Goal: Information Seeking & Learning: Learn about a topic

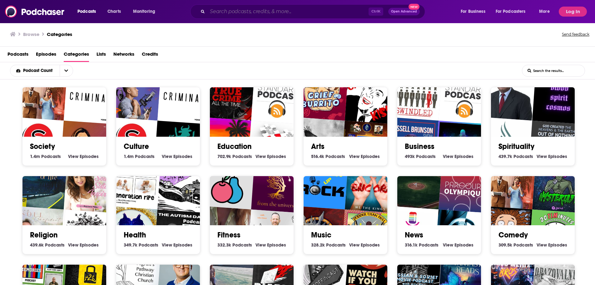
click at [251, 9] on input "Search podcasts, credits, & more..." at bounding box center [288, 12] width 161 height 10
click at [233, 10] on input "Search podcasts, credits, & more..." at bounding box center [288, 12] width 161 height 10
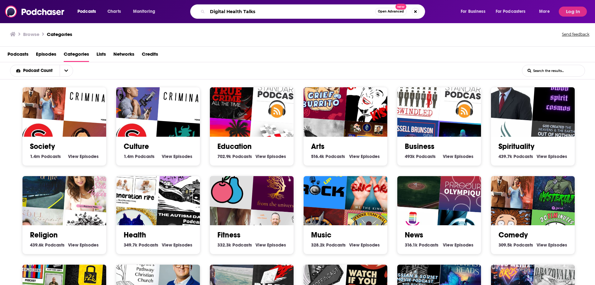
type input "Digital Health Talks"
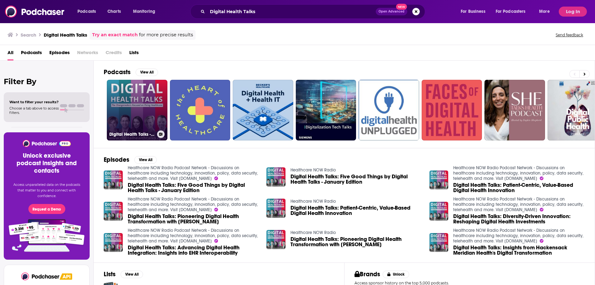
click at [130, 112] on link "Digital Health Talks - Changemakers Focused on Fixing Healthcare" at bounding box center [137, 110] width 61 height 61
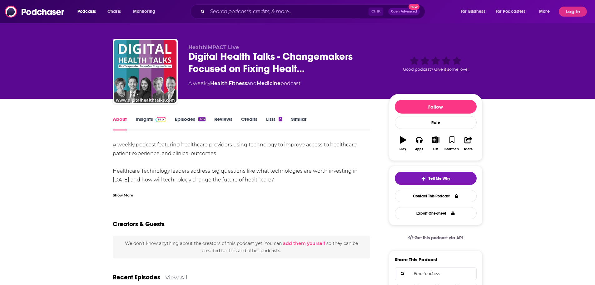
scroll to position [3, 0]
click at [149, 120] on link "Insights" at bounding box center [151, 123] width 31 height 14
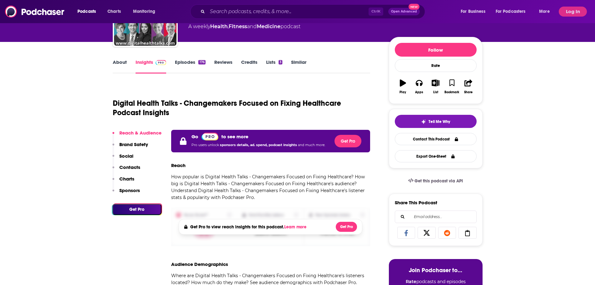
scroll to position [39, 0]
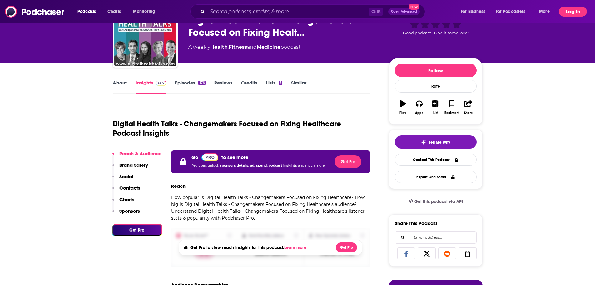
click at [567, 11] on button "Log In" at bounding box center [573, 12] width 28 height 10
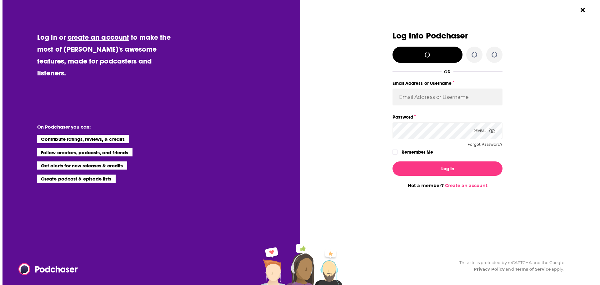
scroll to position [0, 0]
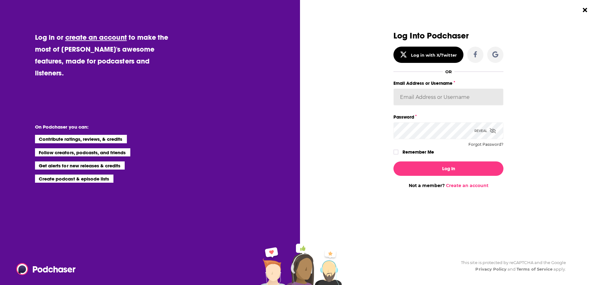
type input "[PERSON_NAME][EMAIL_ADDRESS][PERSON_NAME][PERSON_NAME][DOMAIN_NAME]"
click at [439, 165] on button "Log In" at bounding box center [448, 168] width 110 height 14
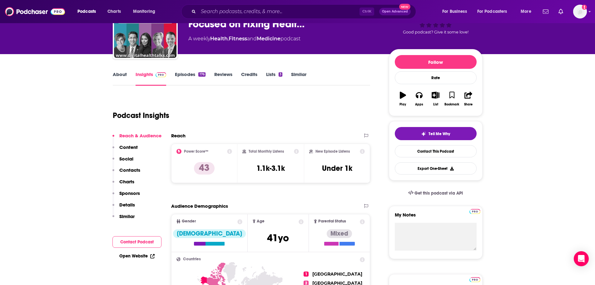
scroll to position [39, 0]
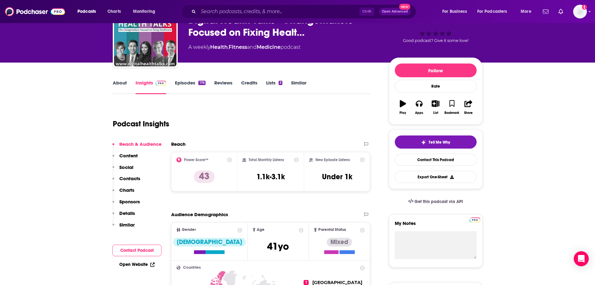
click at [194, 87] on link "Episodes 176" at bounding box center [190, 87] width 30 height 14
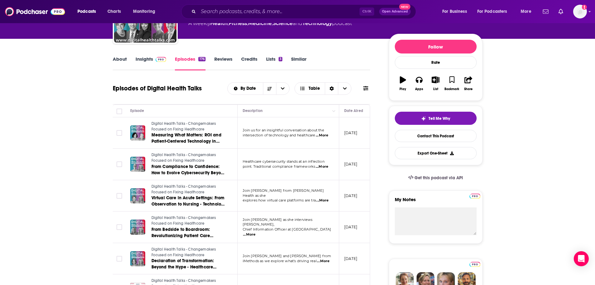
scroll to position [63, 0]
click at [143, 61] on link "Insights" at bounding box center [151, 63] width 31 height 14
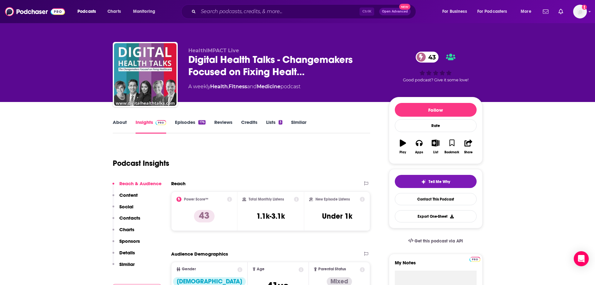
click at [220, 123] on link "Reviews" at bounding box center [223, 126] width 18 height 14
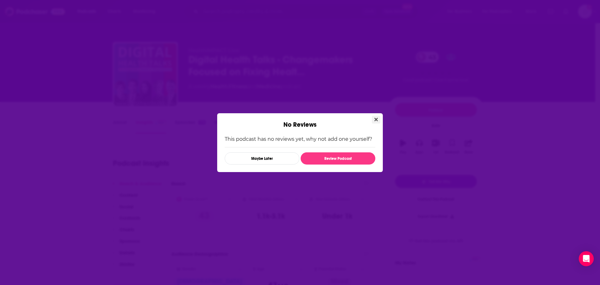
click at [374, 120] on button "Close" at bounding box center [376, 120] width 8 height 8
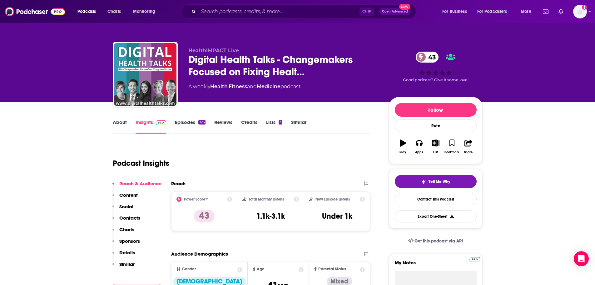
click at [146, 127] on link "Insights" at bounding box center [151, 126] width 31 height 14
click at [229, 199] on icon at bounding box center [229, 199] width 5 height 5
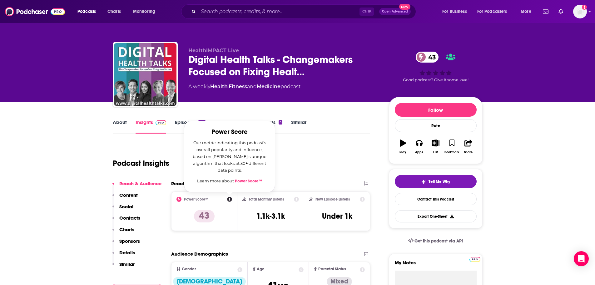
click at [312, 166] on div "Podcast Insights" at bounding box center [239, 159] width 253 height 32
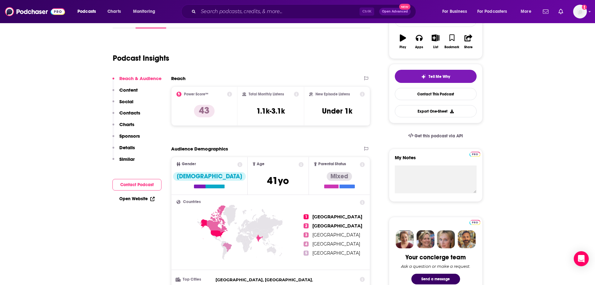
scroll to position [105, 0]
click at [129, 88] on p "Content" at bounding box center [128, 90] width 18 height 6
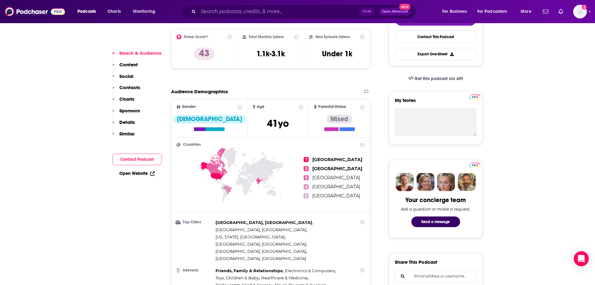
scroll to position [163, 0]
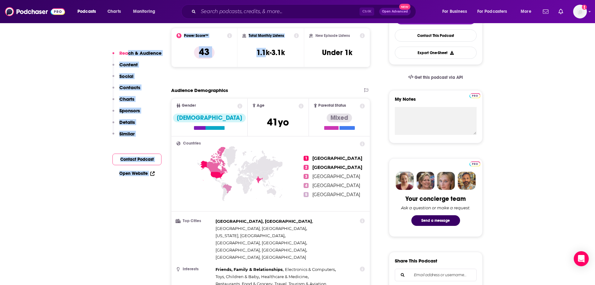
drag, startPoint x: 265, startPoint y: 59, endPoint x: 122, endPoint y: 54, distance: 142.6
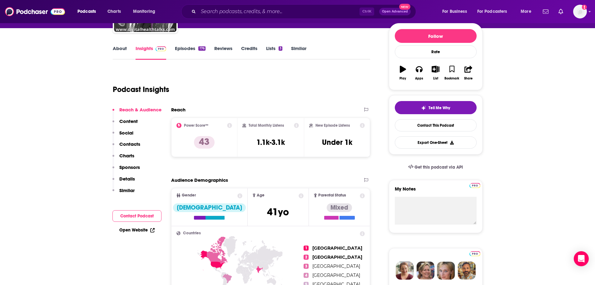
scroll to position [0, 0]
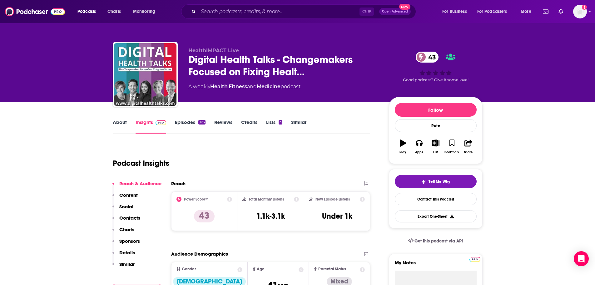
click at [186, 120] on link "Episodes 176" at bounding box center [190, 126] width 30 height 14
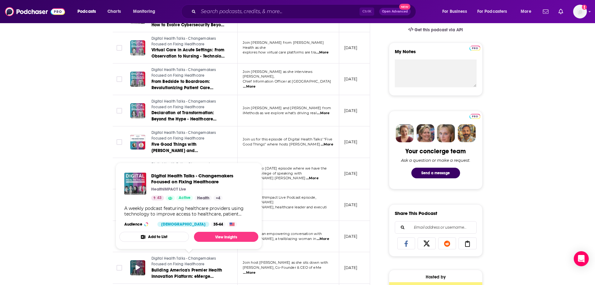
scroll to position [211, 0]
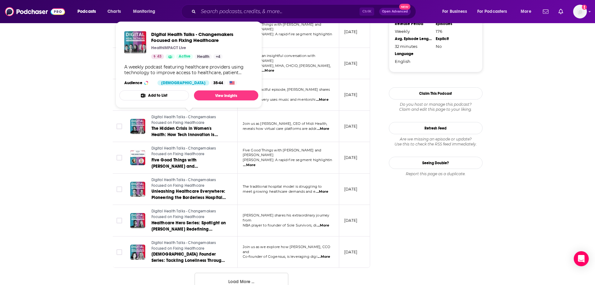
scroll to position [717, 0]
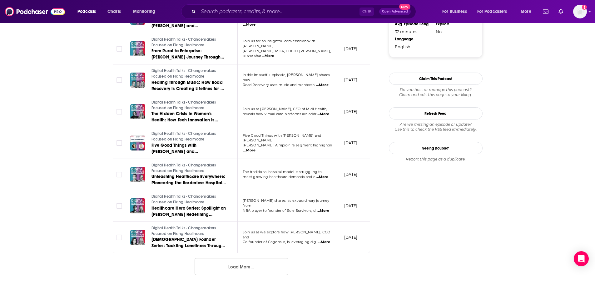
click at [236, 262] on button "Load More ..." at bounding box center [242, 266] width 94 height 17
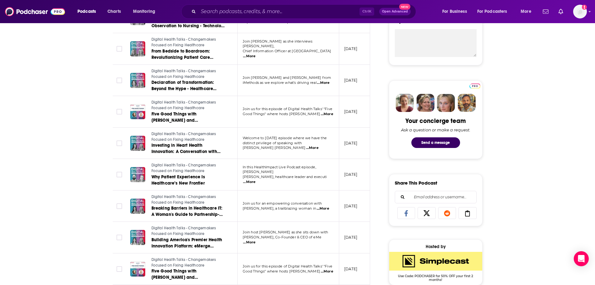
scroll to position [0, 0]
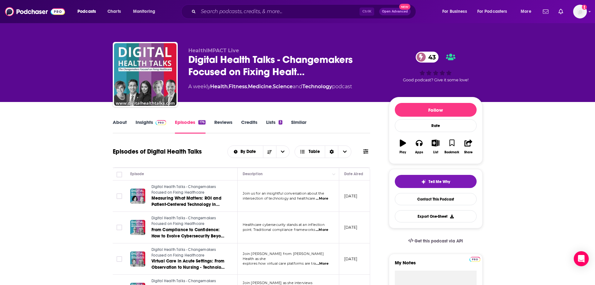
click at [140, 119] on link "Insights" at bounding box center [151, 126] width 31 height 14
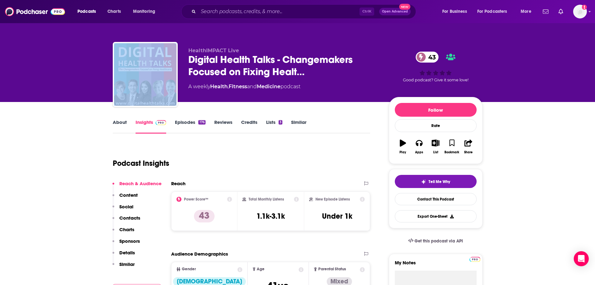
click at [86, 42] on div "HealthIMPACT Live Digital Health Talks - Changemakers Focused on Fixing Healt… …" at bounding box center [297, 51] width 595 height 102
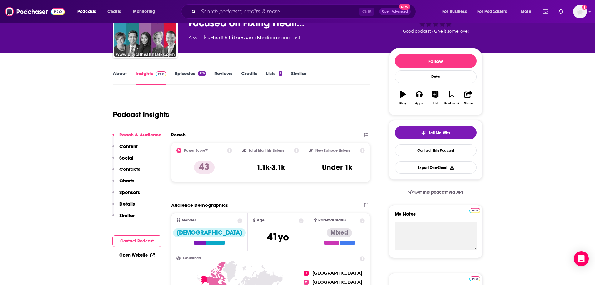
scroll to position [3, 0]
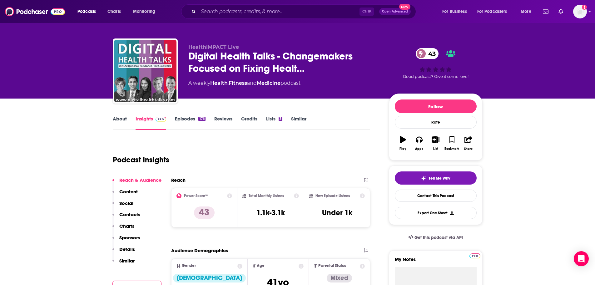
click at [92, 33] on div "HealthIMPACT Live Digital Health Talks - Changemakers Focused on Fixing Healt… …" at bounding box center [297, 48] width 595 height 102
click at [182, 121] on link "Episodes 176" at bounding box center [190, 123] width 30 height 14
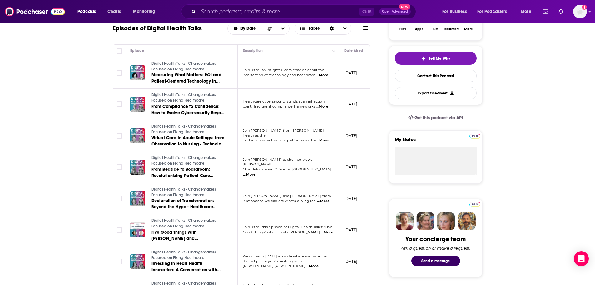
scroll to position [123, 0]
click at [256, 172] on span "...More" at bounding box center [249, 174] width 13 height 5
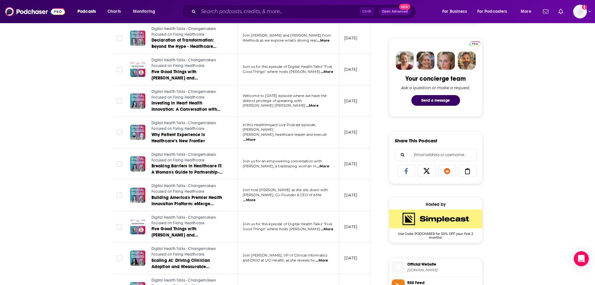
scroll to position [284, 0]
click at [256, 137] on span "...More" at bounding box center [249, 139] width 13 height 5
click at [9, 180] on div "About Insights Episodes 176 Reviews Credits Lists 3 Similar Episodes of Digital…" at bounding box center [297, 265] width 595 height 895
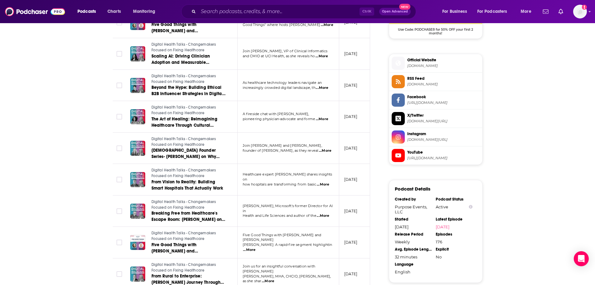
scroll to position [488, 0]
